Goal: Information Seeking & Learning: Learn about a topic

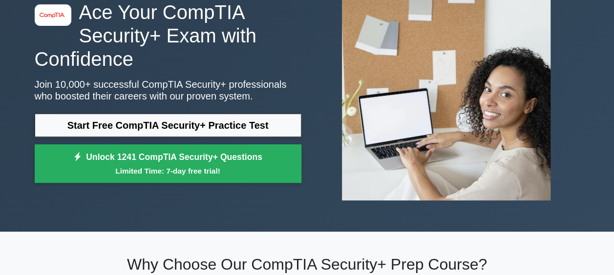
scroll to position [63, 0]
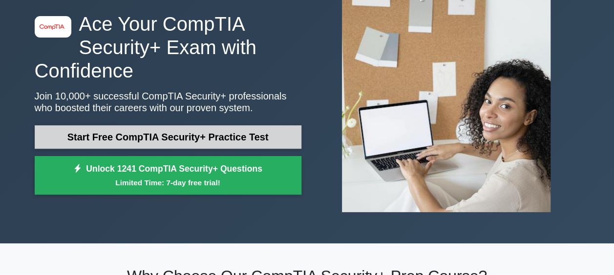
click at [195, 144] on link "Start Free CompTIA Security+ Practice Test" at bounding box center [168, 136] width 267 height 23
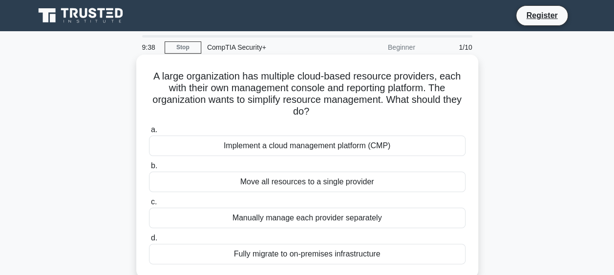
click at [213, 135] on label "a. Implement a cloud management platform (CMP)" at bounding box center [307, 140] width 316 height 32
click at [149, 133] on input "a. Implement a cloud management platform (CMP)" at bounding box center [149, 130] width 0 height 6
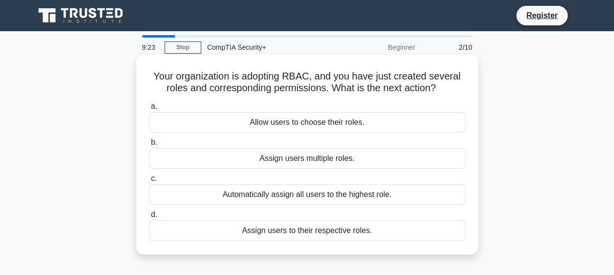
click at [285, 232] on div "Assign users to their respective roles." at bounding box center [307, 231] width 316 height 21
click at [149, 218] on input "d. Assign users to their respective roles." at bounding box center [149, 215] width 0 height 6
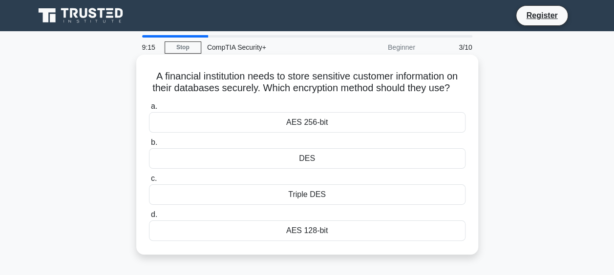
click at [263, 124] on div "AES 256-bit" at bounding box center [307, 122] width 316 height 21
click at [149, 110] on input "a. AES 256-bit" at bounding box center [149, 106] width 0 height 6
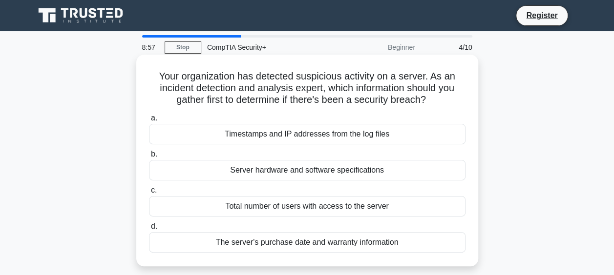
click at [210, 130] on div "Timestamps and IP addresses from the log files" at bounding box center [307, 134] width 316 height 21
click at [149, 122] on input "a. Timestamps and IP addresses from the log files" at bounding box center [149, 118] width 0 height 6
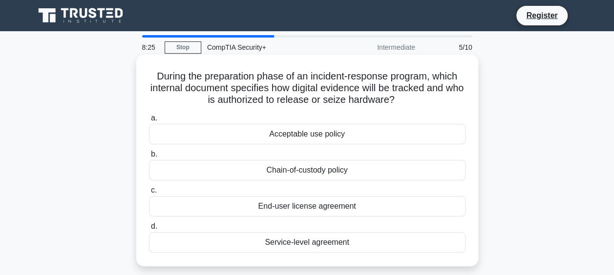
click at [182, 169] on div "Chain-of-custody policy" at bounding box center [307, 170] width 316 height 21
click at [149, 158] on input "b. Chain-of-custody policy" at bounding box center [149, 154] width 0 height 6
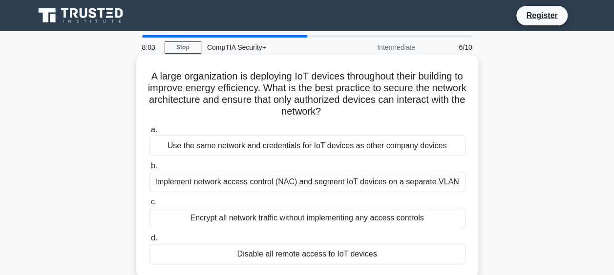
click at [162, 181] on div "Implement network access control (NAC) and segment IoT devices on a separate VL…" at bounding box center [307, 182] width 316 height 21
click at [149, 169] on input "b. Implement network access control (NAC) and segment IoT devices on a separate…" at bounding box center [149, 166] width 0 height 6
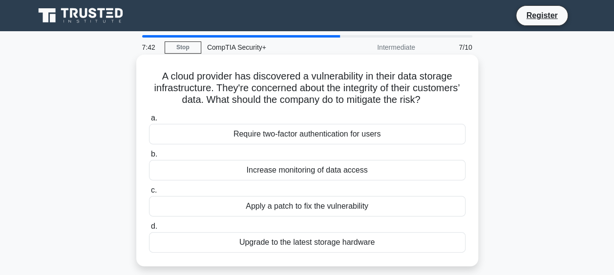
click at [234, 212] on div "Apply a patch to fix the vulnerability" at bounding box center [307, 206] width 316 height 21
click at [149, 194] on input "c. Apply a patch to fix the vulnerability" at bounding box center [149, 190] width 0 height 6
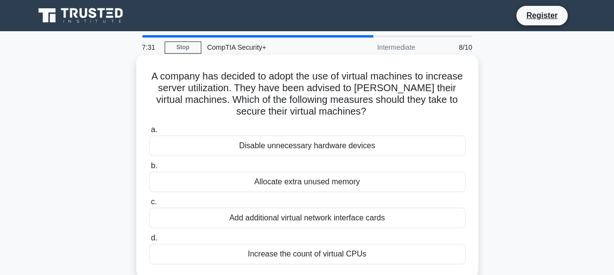
click at [261, 150] on div "Disable unnecessary hardware devices" at bounding box center [307, 146] width 316 height 21
click at [149, 133] on input "a. Disable unnecessary hardware devices" at bounding box center [149, 130] width 0 height 6
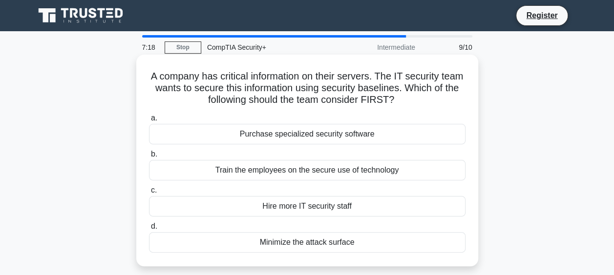
click at [233, 172] on div "Train the employees on the secure use of technology" at bounding box center [307, 170] width 316 height 21
click at [149, 158] on input "b. Train the employees on the secure use of technology" at bounding box center [149, 154] width 0 height 6
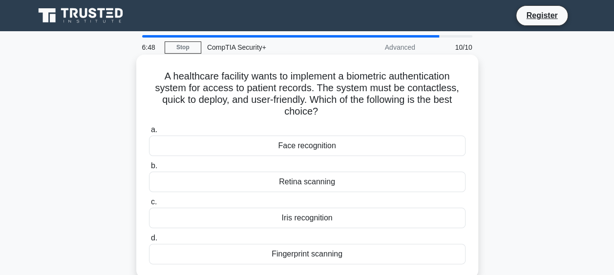
click at [245, 251] on div "Fingerprint scanning" at bounding box center [307, 254] width 316 height 21
click at [149, 242] on input "d. Fingerprint scanning" at bounding box center [149, 238] width 0 height 6
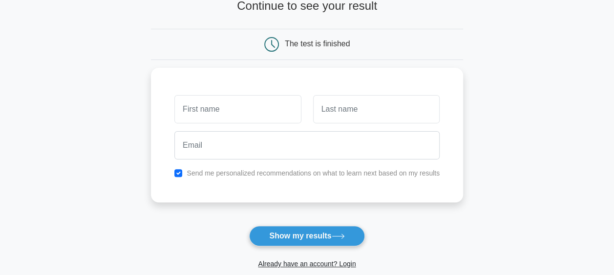
scroll to position [80, 0]
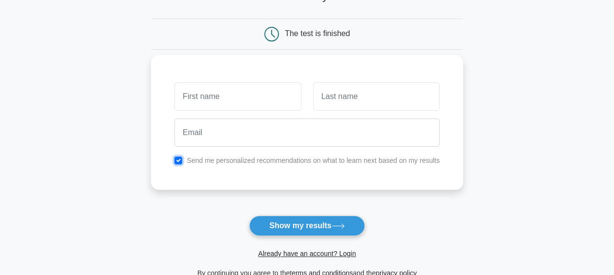
click at [180, 161] on input "checkbox" at bounding box center [178, 161] width 8 height 8
checkbox input "false"
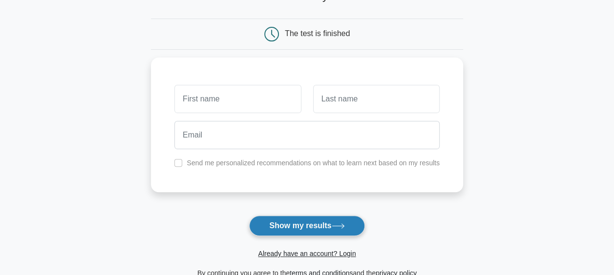
click at [308, 228] on button "Show my results" at bounding box center [306, 226] width 115 height 21
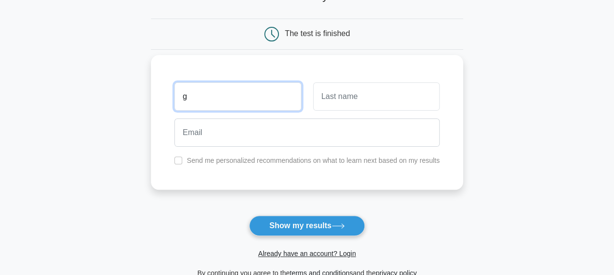
type input "g"
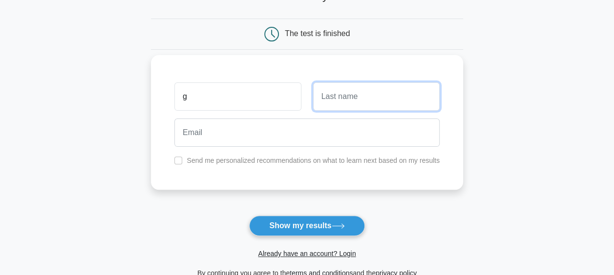
click at [330, 86] on input "text" at bounding box center [376, 96] width 126 height 28
type input "g"
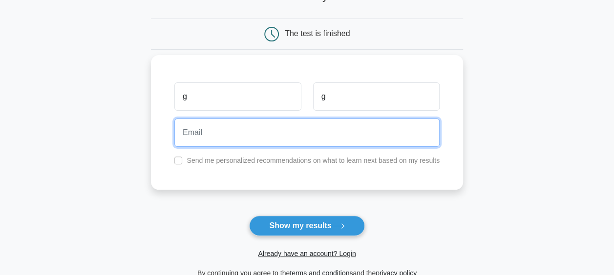
click at [222, 138] on input "email" at bounding box center [306, 133] width 265 height 28
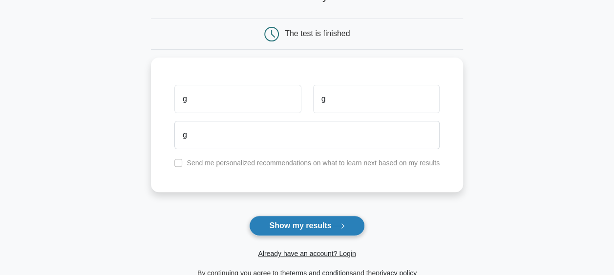
click at [313, 217] on button "Show my results" at bounding box center [306, 226] width 115 height 21
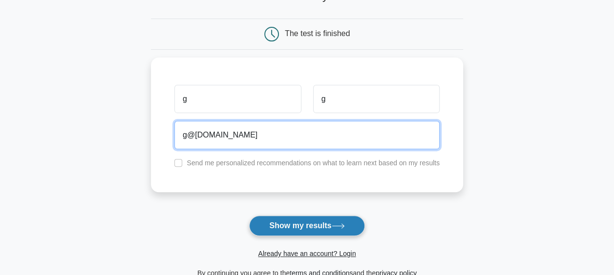
type input "g@g.com"
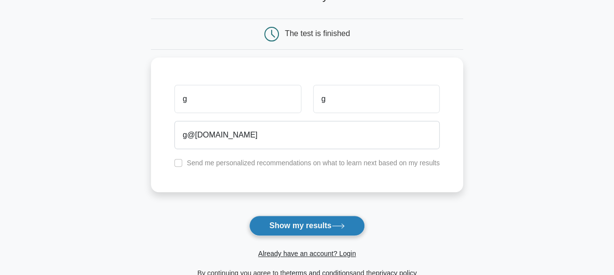
click at [305, 216] on button "Show my results" at bounding box center [306, 226] width 115 height 21
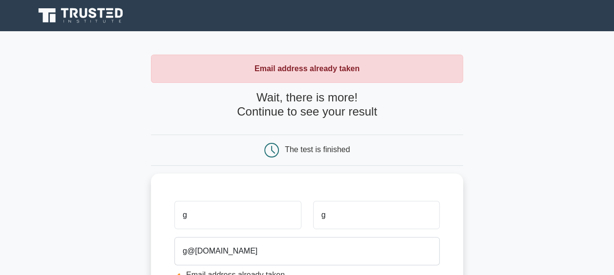
scroll to position [75, 0]
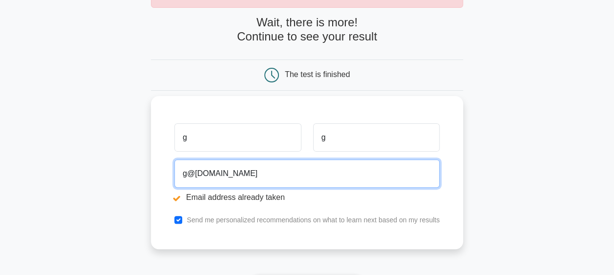
click at [188, 180] on input "g@g.com" at bounding box center [306, 174] width 265 height 28
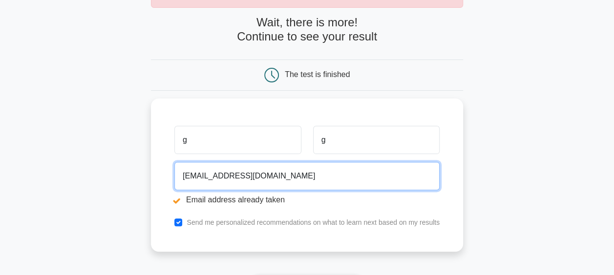
scroll to position [145, 0]
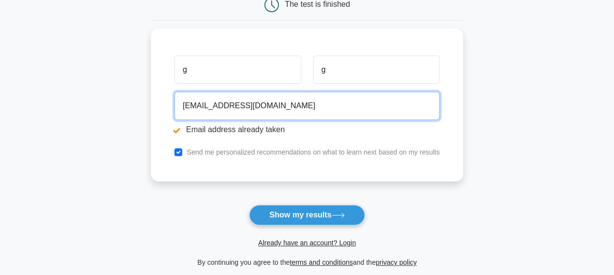
type input "gjhhgh@g.com"
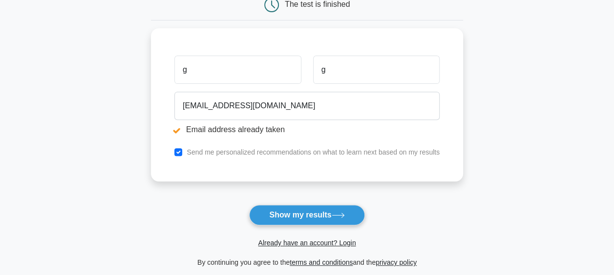
click at [274, 195] on form "Wait, there is more! Continue to see your result The test is finished g g" at bounding box center [307, 106] width 312 height 323
click at [297, 223] on button "Show my results" at bounding box center [306, 215] width 115 height 21
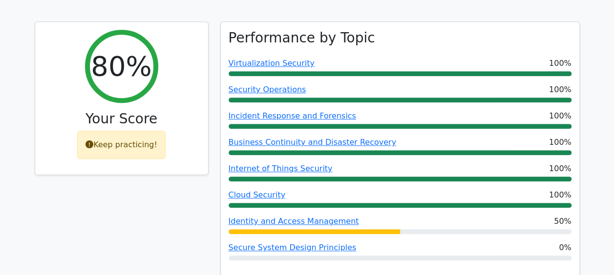
scroll to position [370, 0]
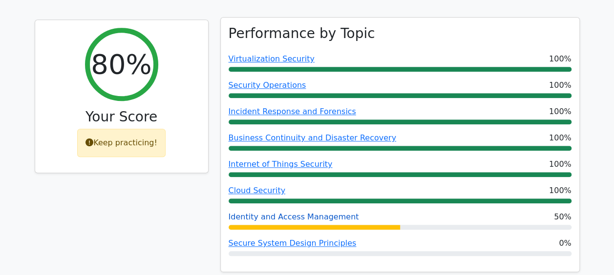
click at [268, 212] on link "Identity and Access Management" at bounding box center [293, 216] width 130 height 9
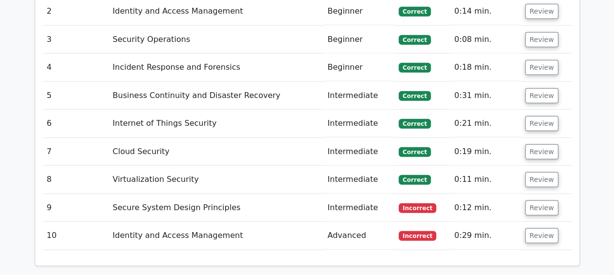
scroll to position [1233, 0]
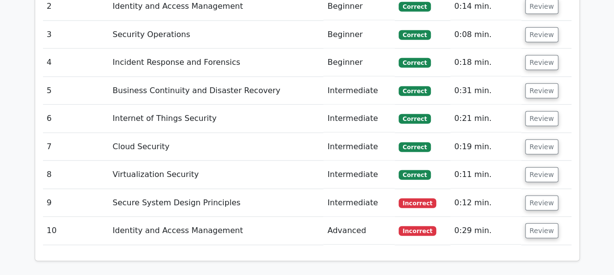
click at [445, 189] on td "Incorrect" at bounding box center [422, 203] width 56 height 28
click at [533, 196] on button "Review" at bounding box center [541, 203] width 33 height 15
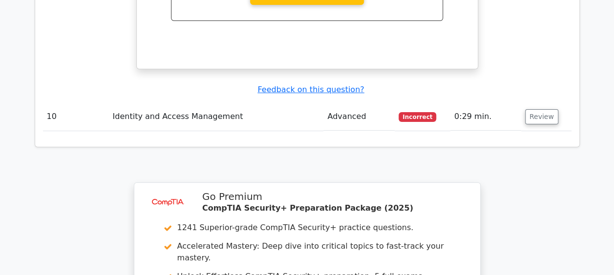
scroll to position [1740, 0]
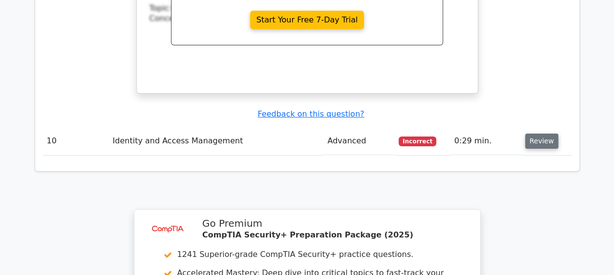
click at [532, 134] on button "Review" at bounding box center [541, 141] width 33 height 15
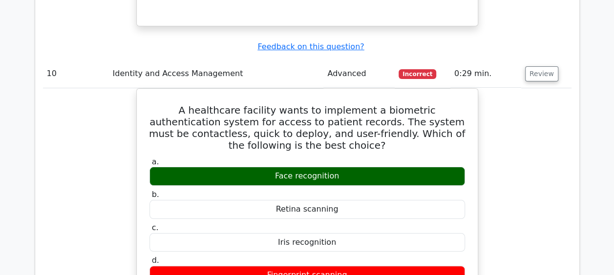
scroll to position [1814, 0]
